Goal: Task Accomplishment & Management: Complete application form

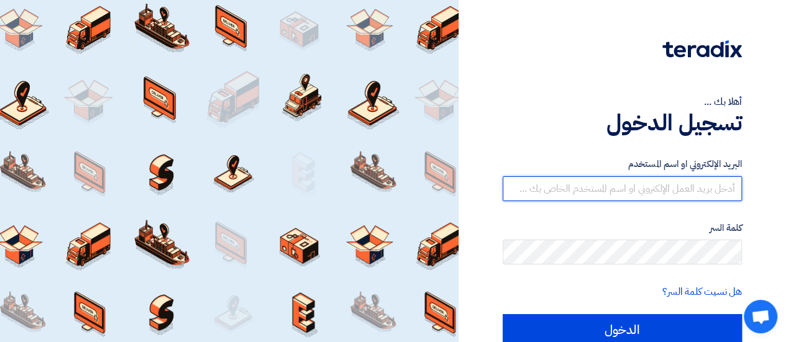
click at [589, 192] on input "text" at bounding box center [622, 188] width 239 height 25
type input "[EMAIL_ADDRESS][DOMAIN_NAME]"
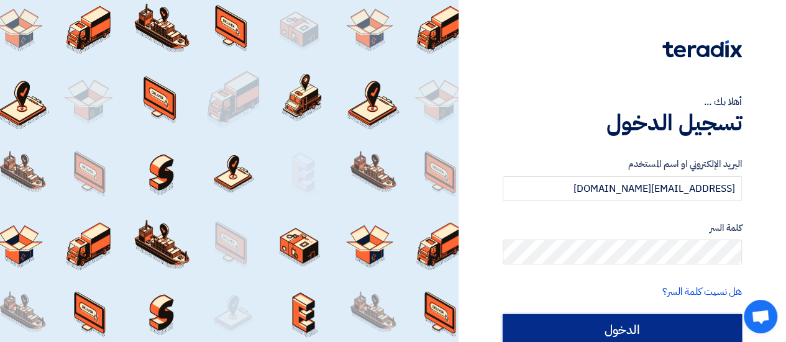
click at [596, 325] on input "الدخول" at bounding box center [622, 329] width 239 height 31
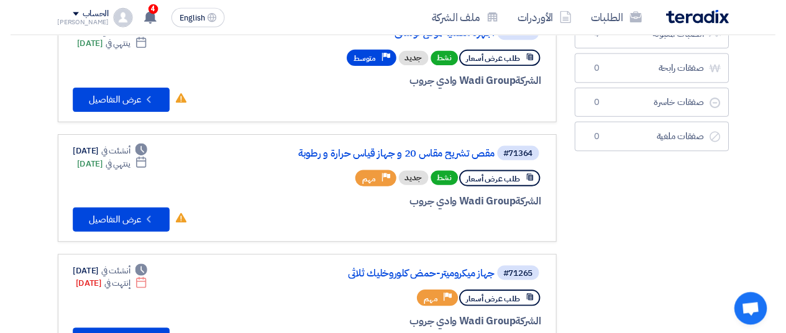
scroll to position [133, 0]
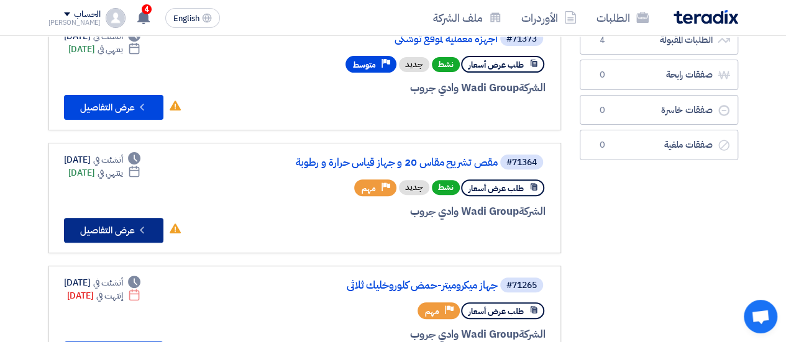
click at [134, 237] on button "Check details عرض التفاصيل" at bounding box center [113, 230] width 99 height 25
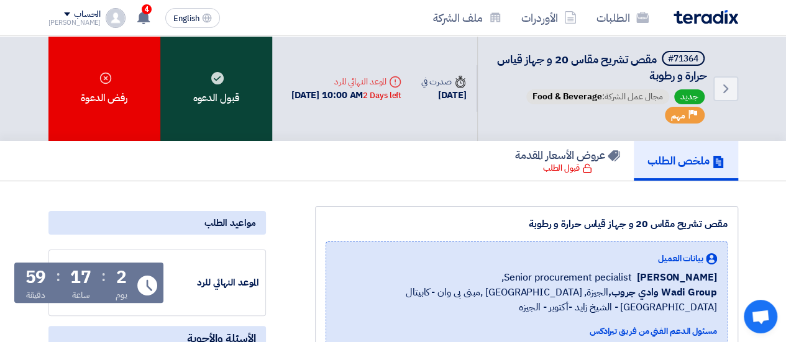
click at [217, 75] on use at bounding box center [217, 78] width 12 height 12
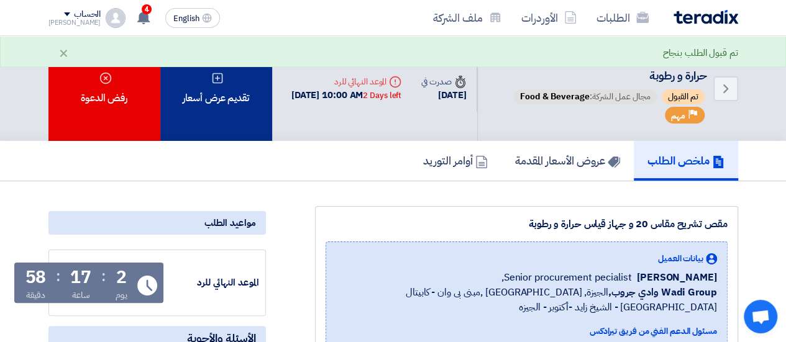
click at [227, 117] on div "تقديم عرض أسعار" at bounding box center [216, 88] width 112 height 105
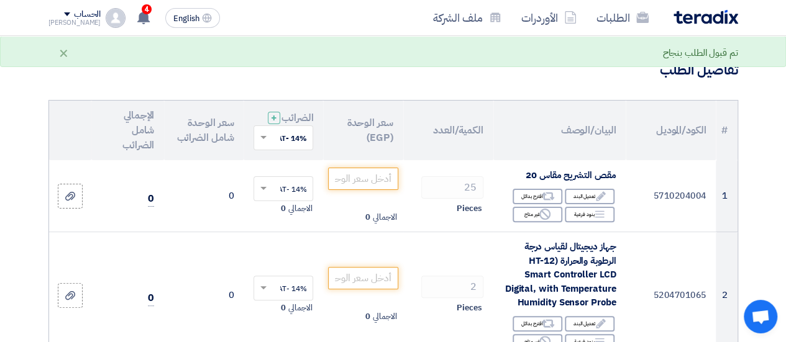
scroll to position [92, 0]
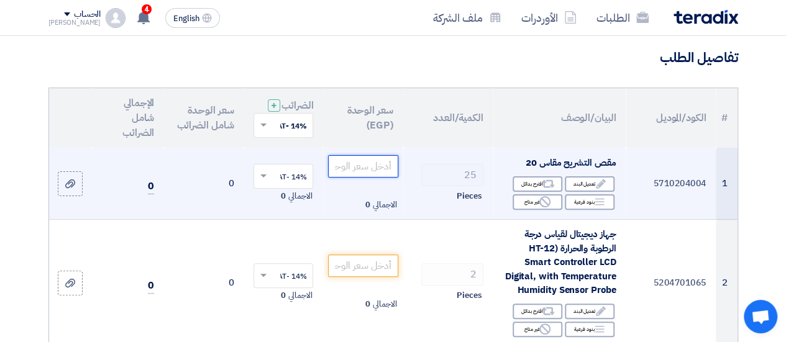
click at [390, 171] on input "number" at bounding box center [363, 166] width 70 height 22
click at [376, 176] on input "number" at bounding box center [363, 166] width 70 height 22
type input "220"
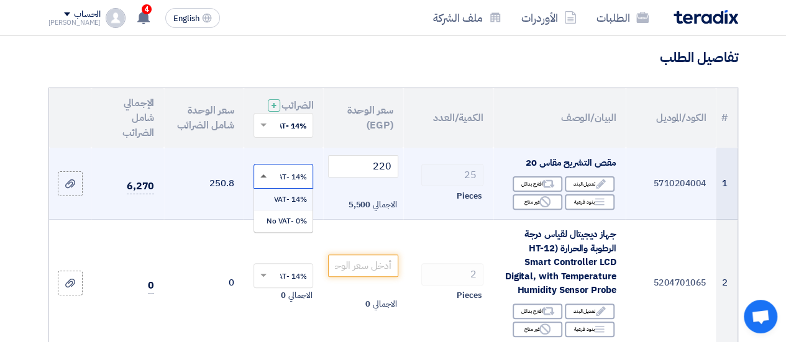
click at [263, 178] on span at bounding box center [263, 176] width 6 height 3
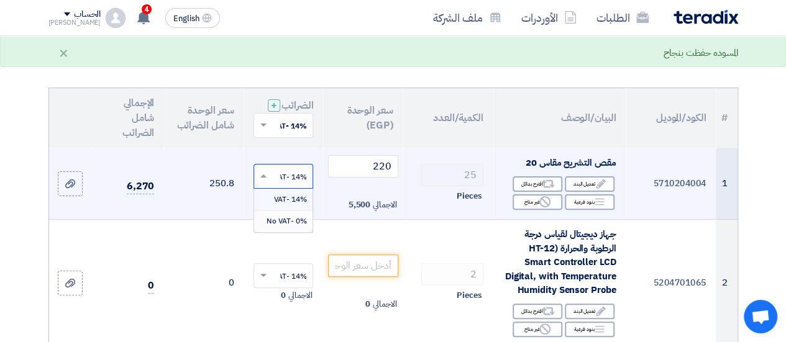
click at [286, 225] on span "0% -No VAT" at bounding box center [286, 221] width 40 height 11
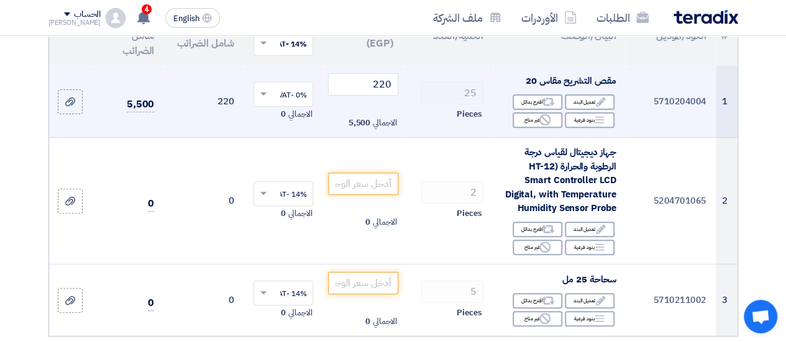
scroll to position [176, 0]
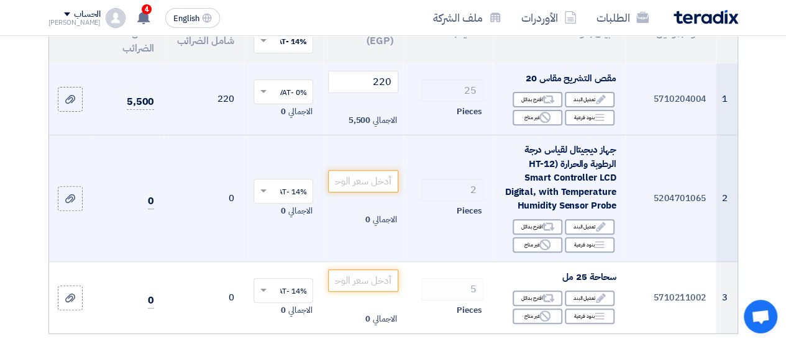
click at [522, 212] on span "جهاز ديجيتال لقياس درجة الرطوبة والحرارة (HT-12 Smart Controller LCD Digital, w…" at bounding box center [560, 178] width 111 height 70
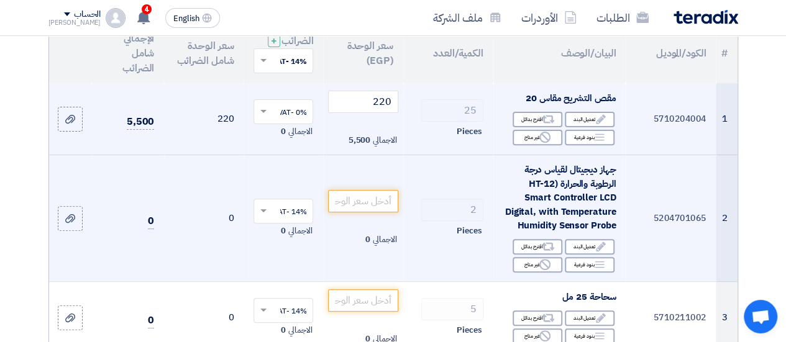
scroll to position [156, 0]
click at [525, 273] on div "Reject غير متاح" at bounding box center [538, 266] width 50 height 16
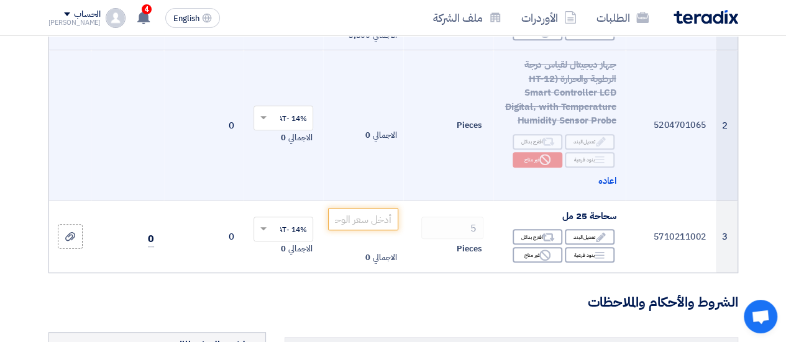
scroll to position [257, 0]
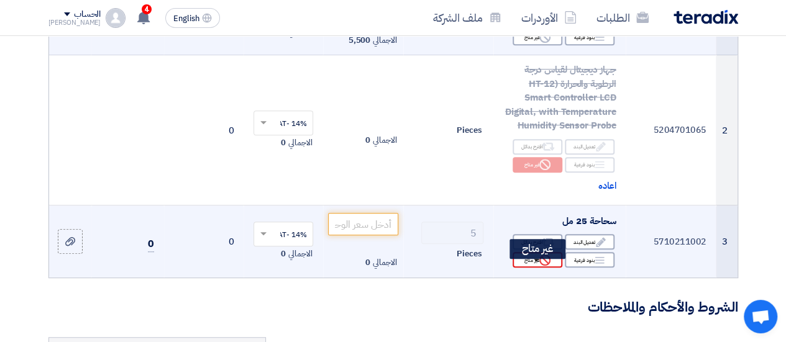
click at [522, 268] on div "Reject غير متاح" at bounding box center [538, 260] width 50 height 16
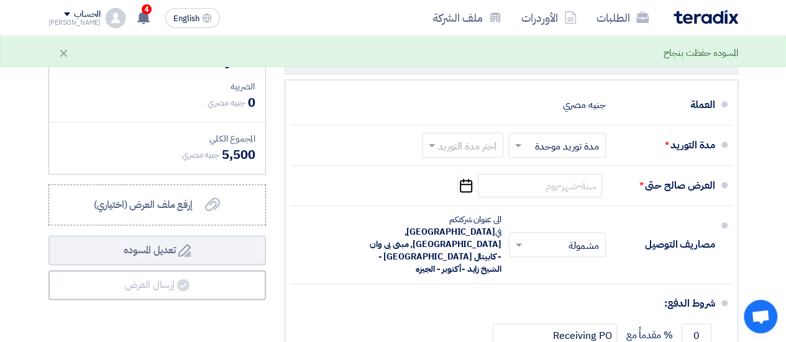
scroll to position [655, 0]
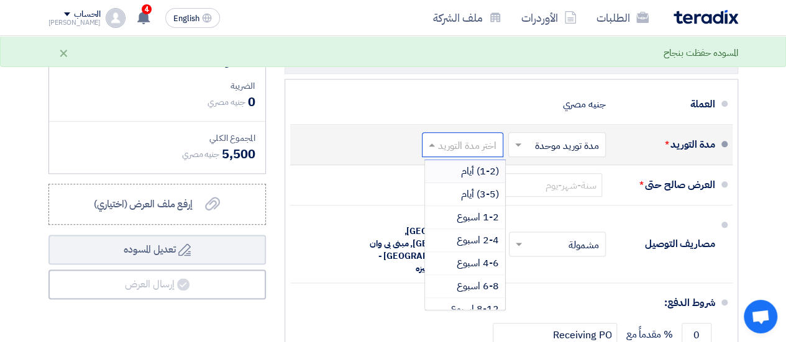
click at [430, 155] on input "text" at bounding box center [459, 146] width 75 height 18
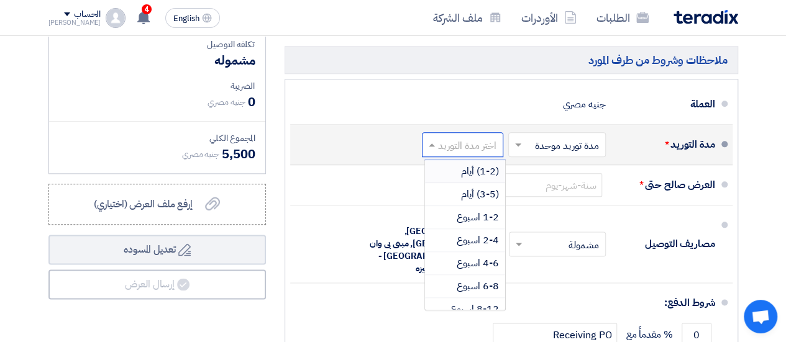
click at [467, 179] on span "(1-2) أيام" at bounding box center [480, 171] width 38 height 15
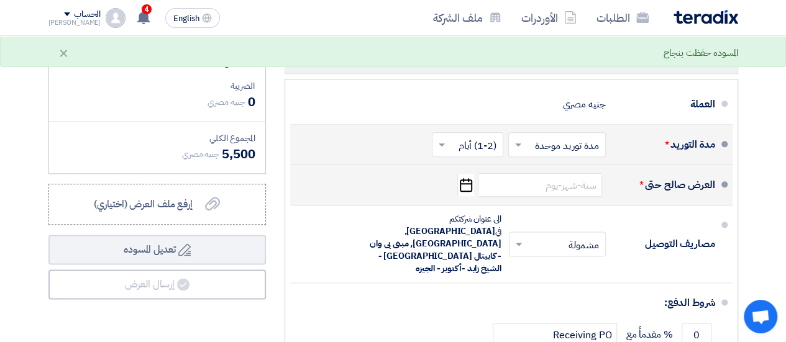
click at [465, 192] on use "button" at bounding box center [466, 185] width 12 height 14
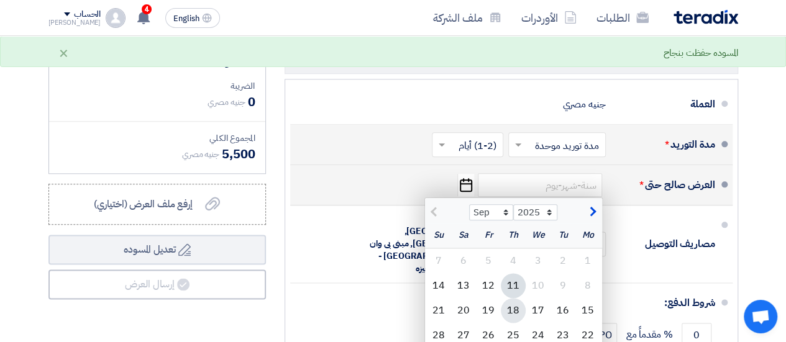
click at [511, 323] on div "18" at bounding box center [513, 310] width 25 height 25
type input "[DATE]"
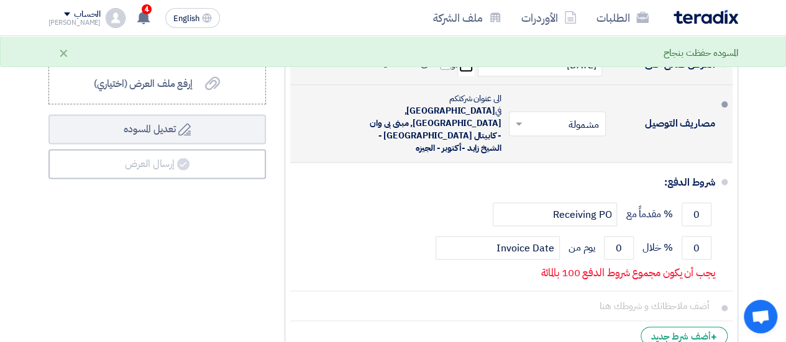
scroll to position [777, 0]
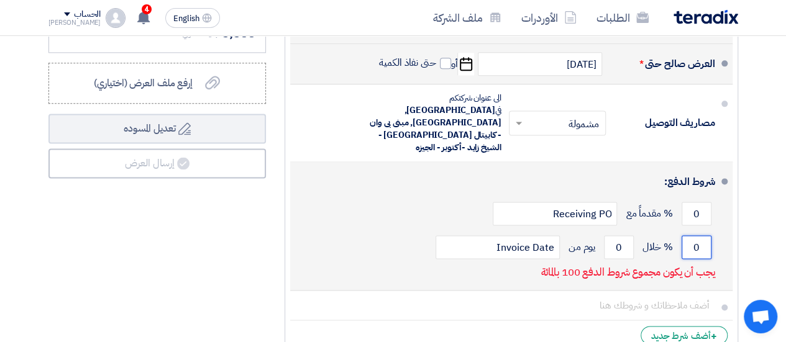
click at [701, 235] on input "0" at bounding box center [696, 247] width 30 height 24
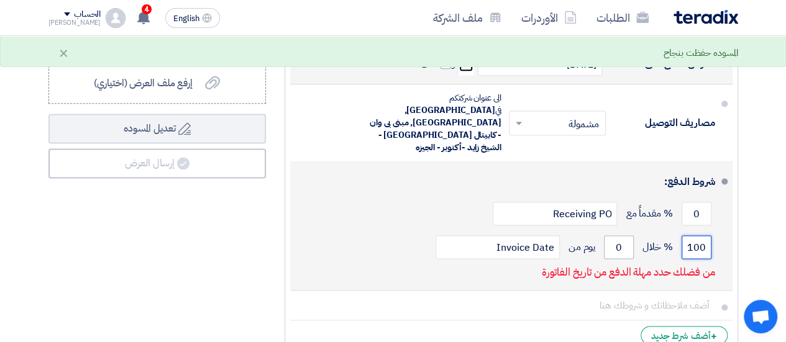
type input "100"
drag, startPoint x: 606, startPoint y: 230, endPoint x: 645, endPoint y: 228, distance: 38.6
click at [645, 230] on div "100 % خلال 0 يوم من Invoice Date" at bounding box center [507, 247] width 415 height 34
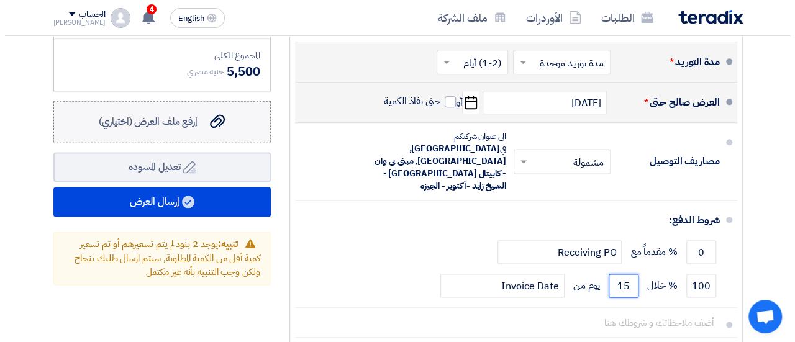
scroll to position [743, 0]
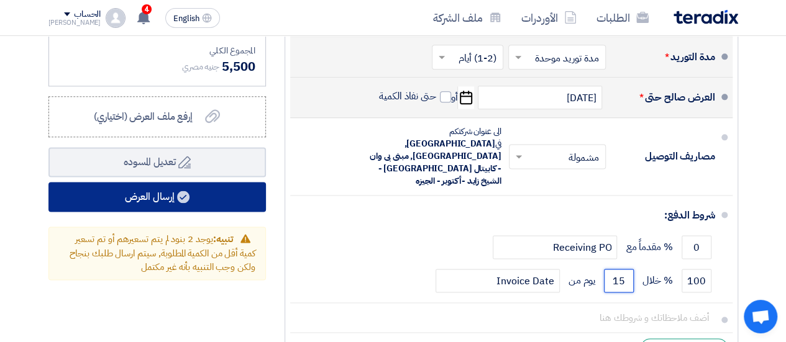
type input "15"
click at [152, 203] on button "إرسال العرض" at bounding box center [156, 197] width 217 height 30
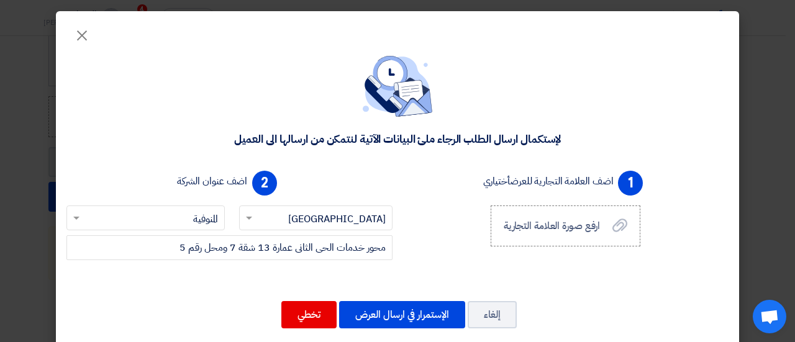
scroll to position [18, 0]
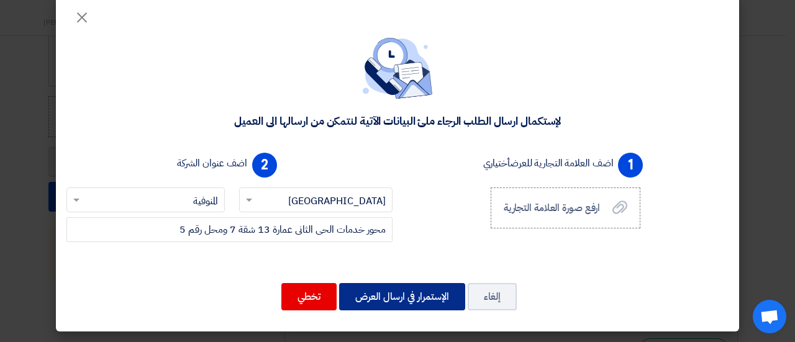
click at [370, 297] on button "الإستمرار في ارسال العرض" at bounding box center [402, 296] width 126 height 27
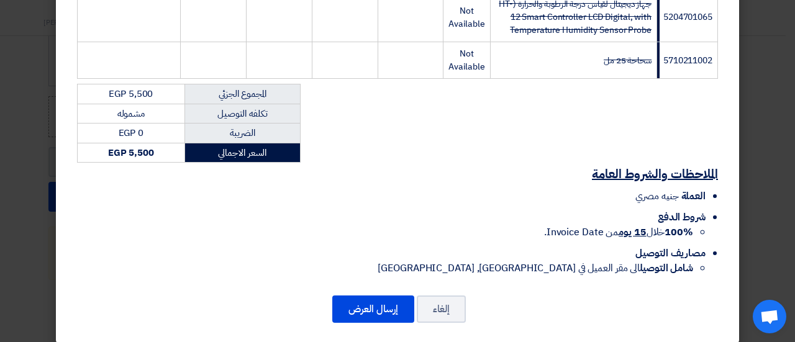
scroll to position [281, 0]
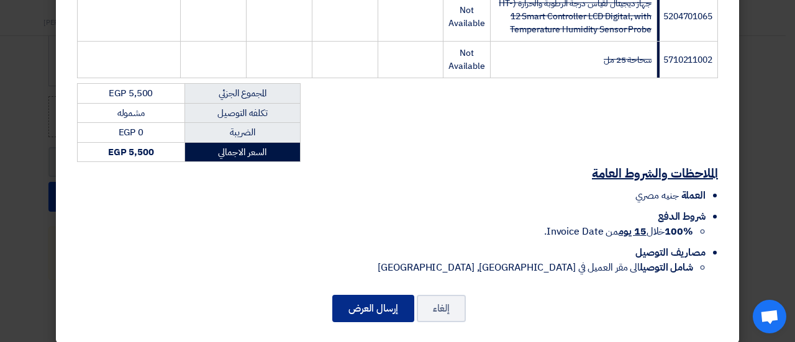
click at [371, 303] on button "إرسال العرض" at bounding box center [373, 308] width 82 height 27
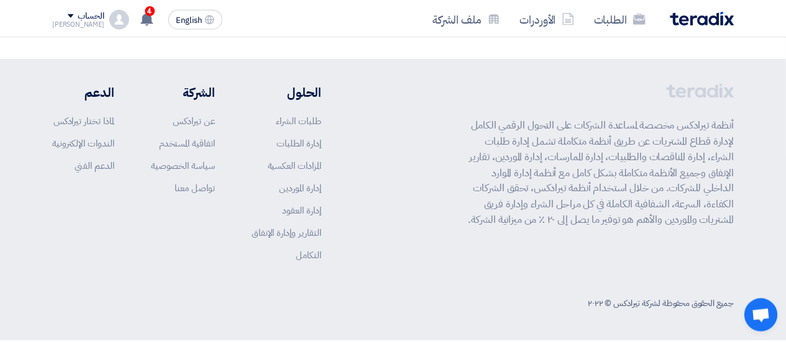
scroll to position [1063, 0]
